Goal: Answer question/provide support: Share knowledge or assist other users

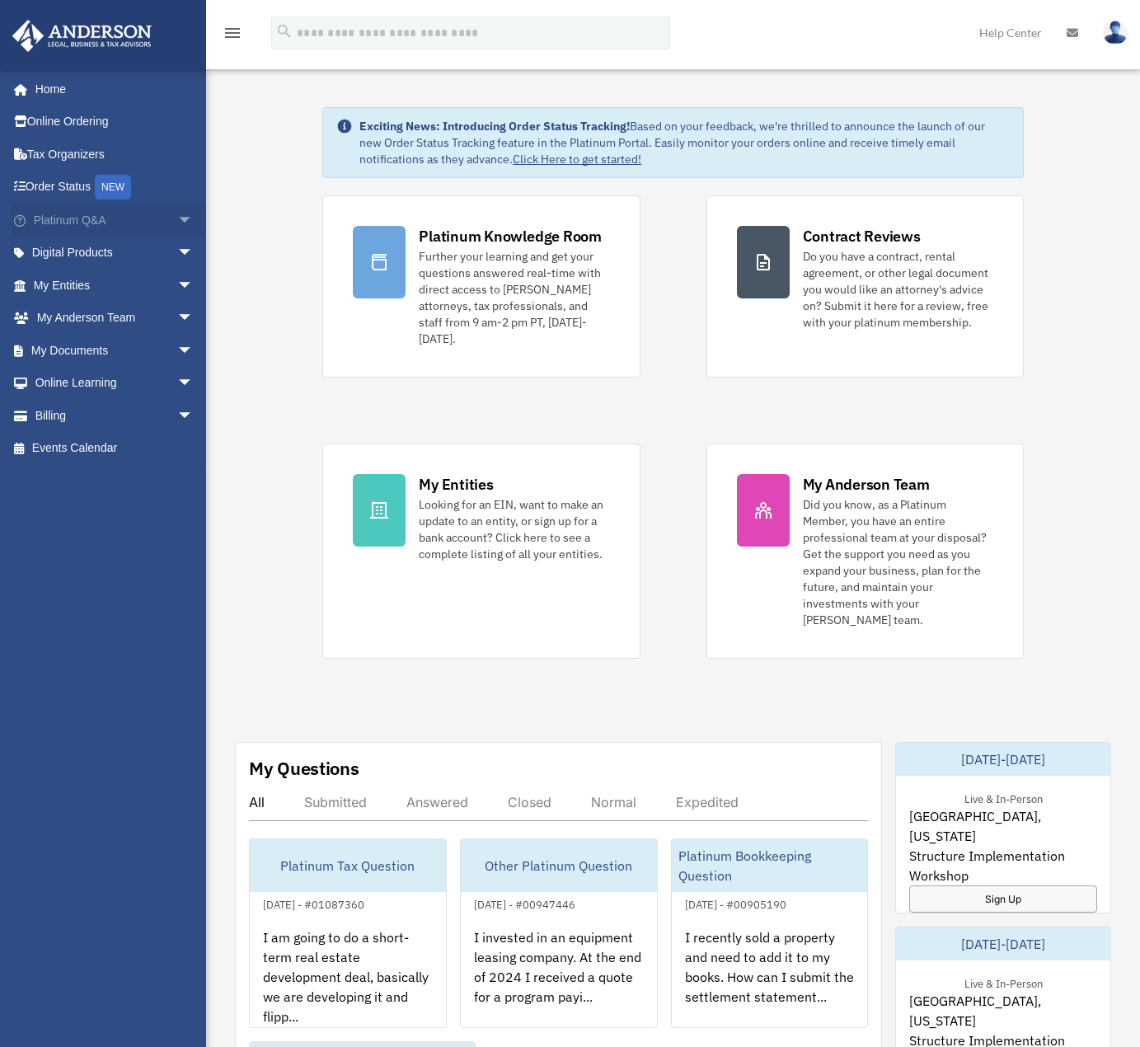
click at [156, 219] on link "Platinum Q&A arrow_drop_down" at bounding box center [115, 220] width 207 height 33
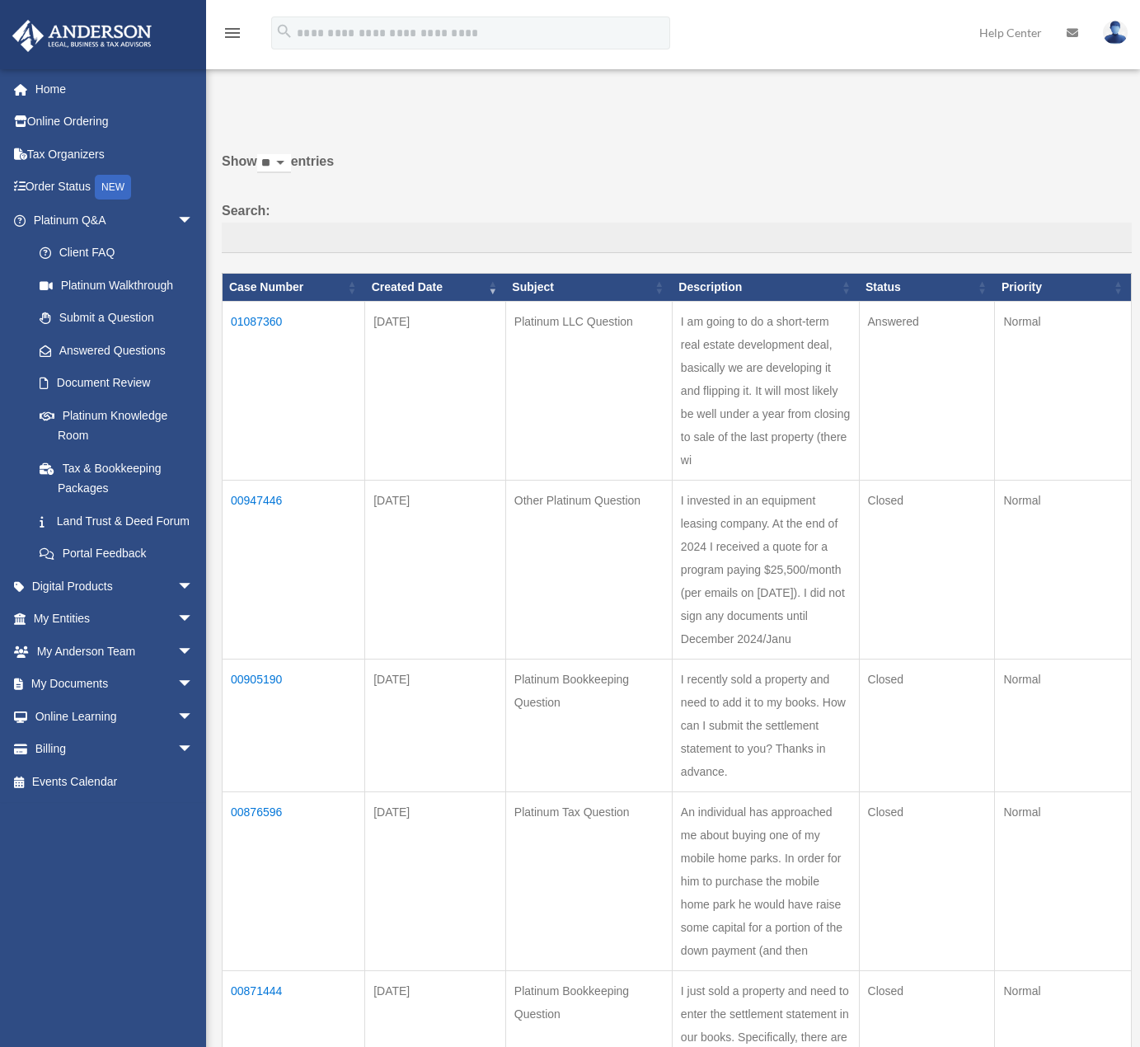
click at [501, 215] on label "Search:" at bounding box center [677, 227] width 910 height 54
click at [501, 223] on input "Search:" at bounding box center [677, 238] width 910 height 31
click at [267, 312] on td "01087360" at bounding box center [294, 391] width 143 height 179
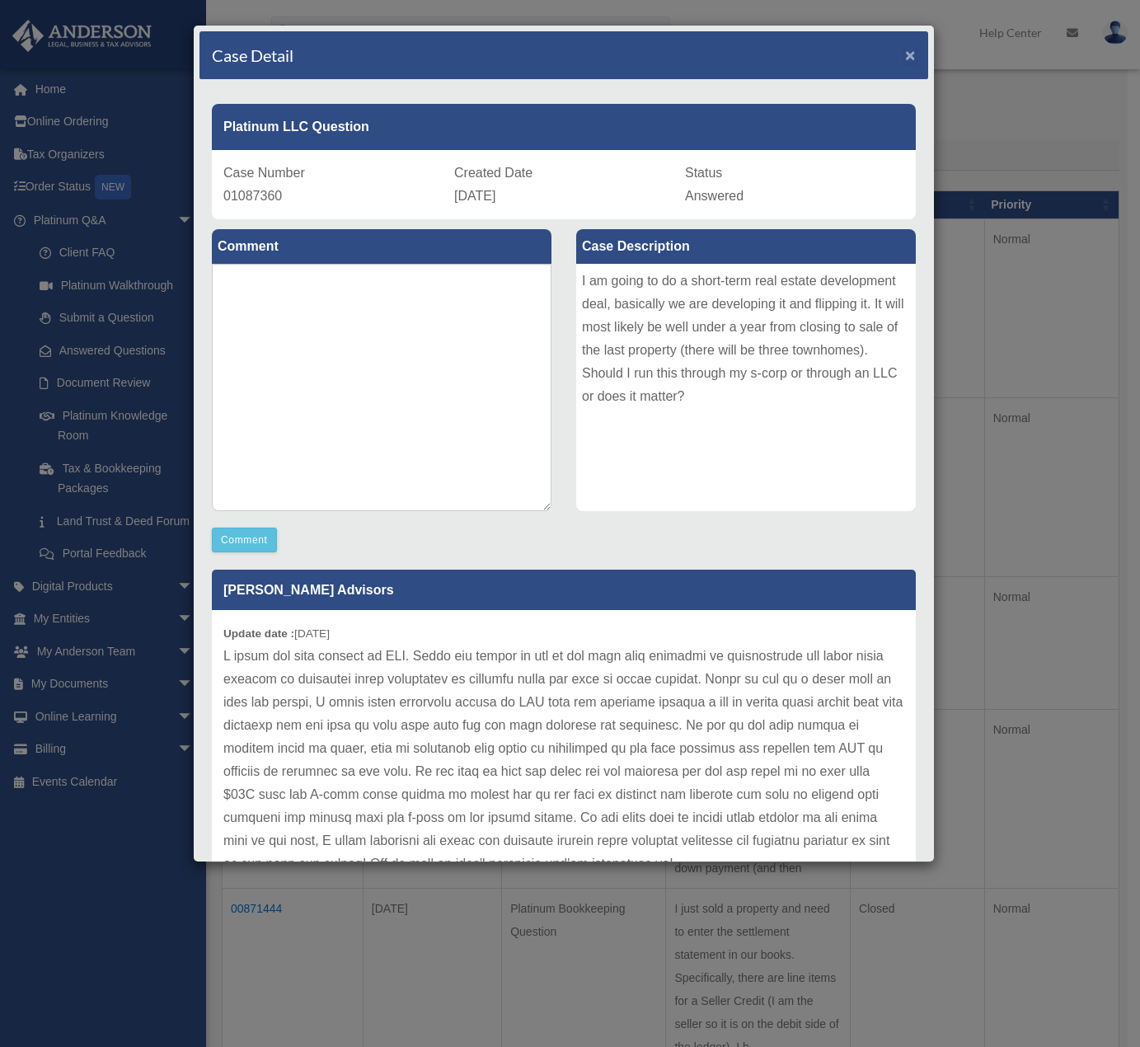
click at [905, 49] on span "×" at bounding box center [910, 54] width 11 height 19
